Goal: Task Accomplishment & Management: Manage account settings

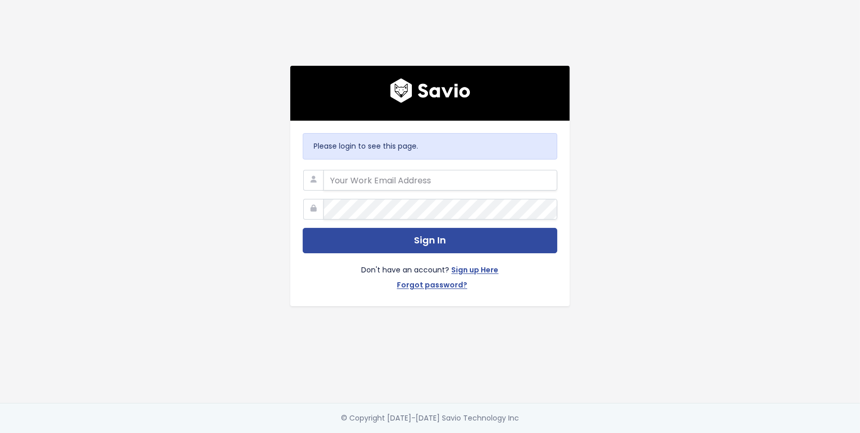
click at [542, 432] on com-1password-button at bounding box center [430, 433] width 860 height 0
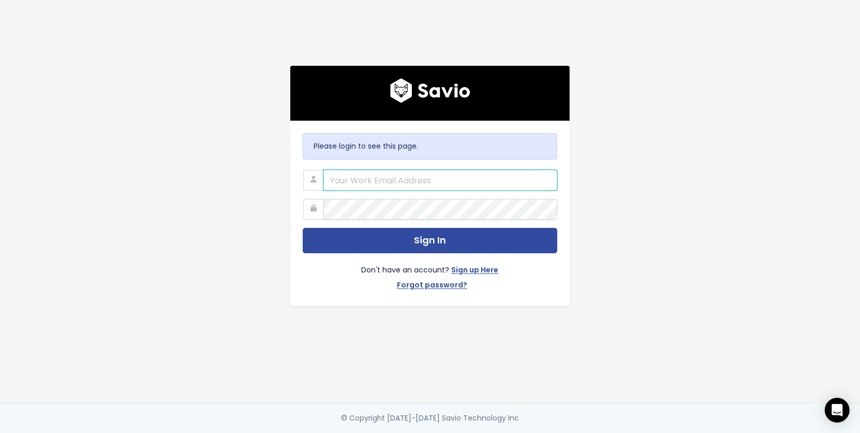
type input "[EMAIL_ADDRESS][DOMAIN_NAME]"
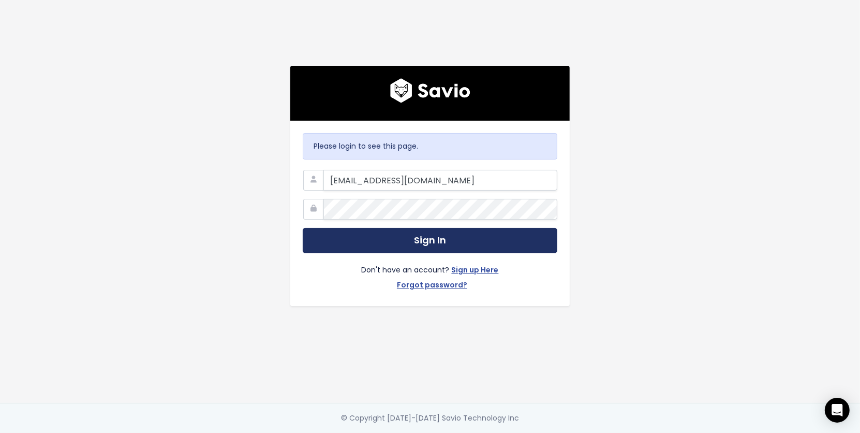
click at [392, 242] on button "Sign In" at bounding box center [430, 240] width 255 height 25
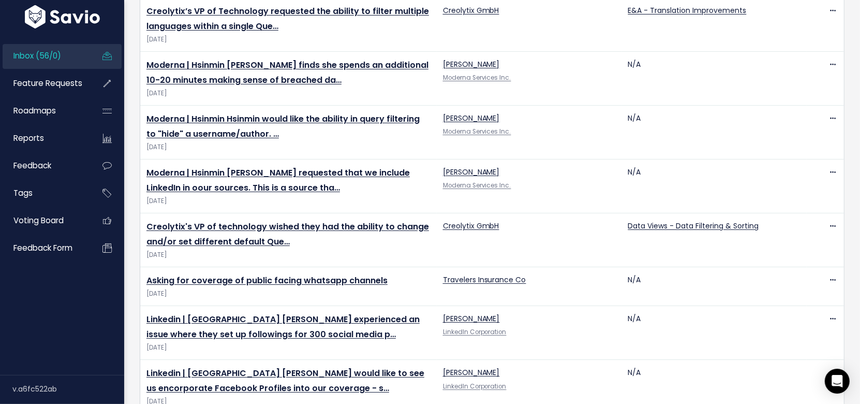
scroll to position [1, 0]
